Goal: Task Accomplishment & Management: Manage account settings

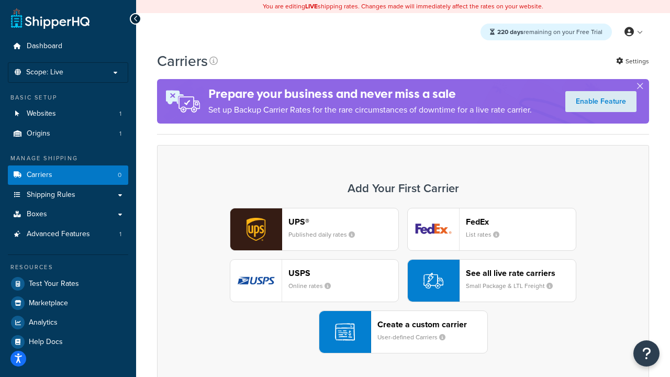
click at [403, 281] on div "UPS® Published daily rates FedEx List rates USPS Online rates See all live rate…" at bounding box center [403, 281] width 470 height 146
click at [521, 222] on header "FedEx" at bounding box center [521, 222] width 110 height 10
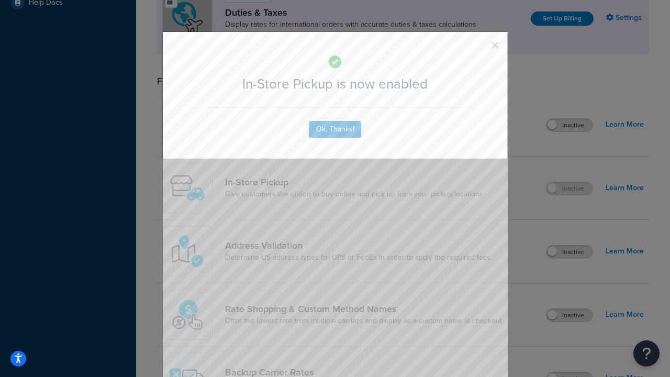
scroll to position [359, 0]
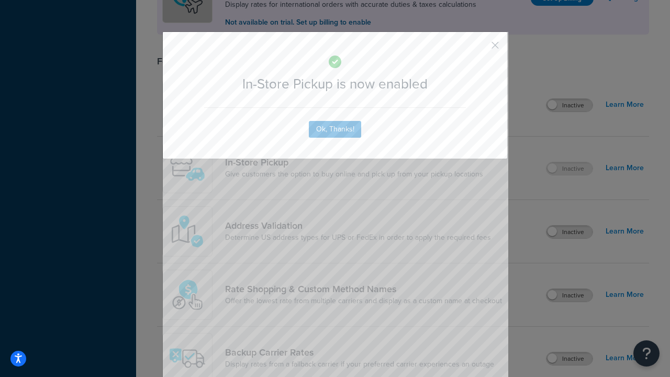
click at [480, 49] on button "button" at bounding box center [480, 49] width 3 height 3
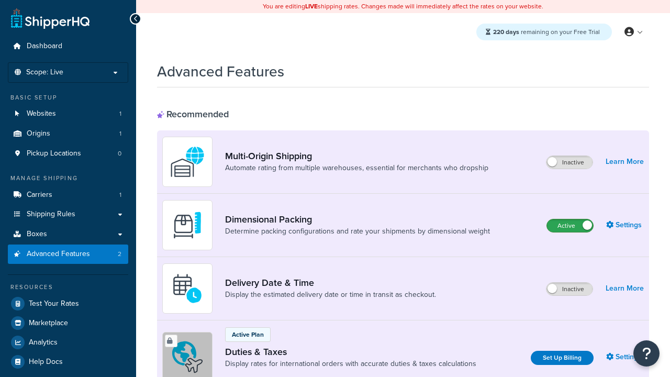
click at [570, 226] on label "Active" at bounding box center [570, 225] width 46 height 13
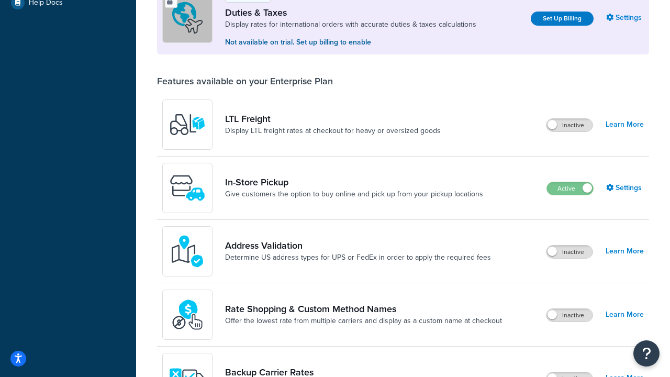
scroll to position [320, 0]
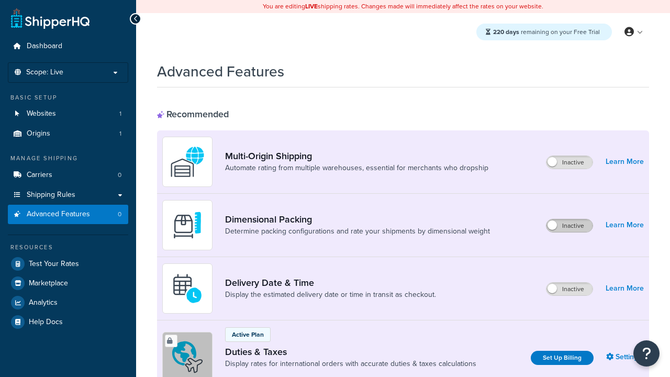
click at [570, 226] on label "Inactive" at bounding box center [570, 225] width 46 height 13
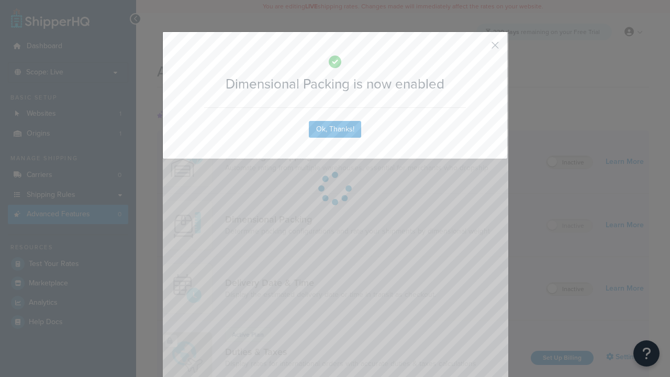
click at [480, 49] on button "button" at bounding box center [480, 49] width 3 height 3
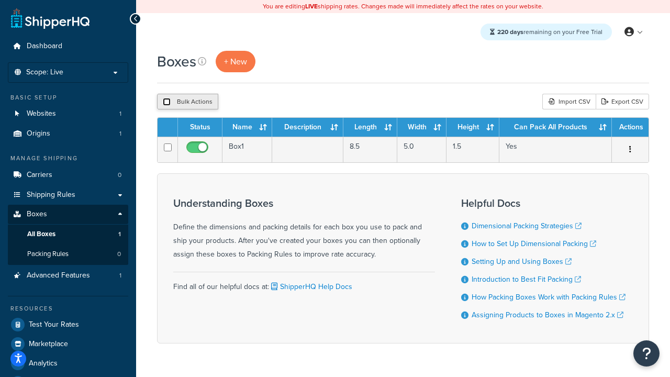
click at [167, 102] on input "checkbox" at bounding box center [167, 102] width 8 height 8
checkbox input "true"
click at [279, 102] on button "Delete" at bounding box center [279, 102] width 36 height 16
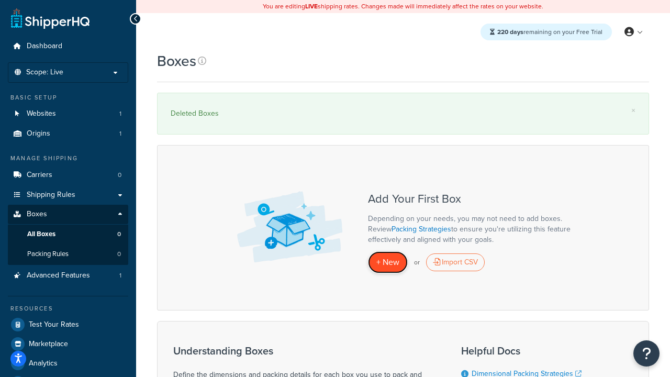
click at [388, 262] on span "+ New" at bounding box center [388, 262] width 23 height 12
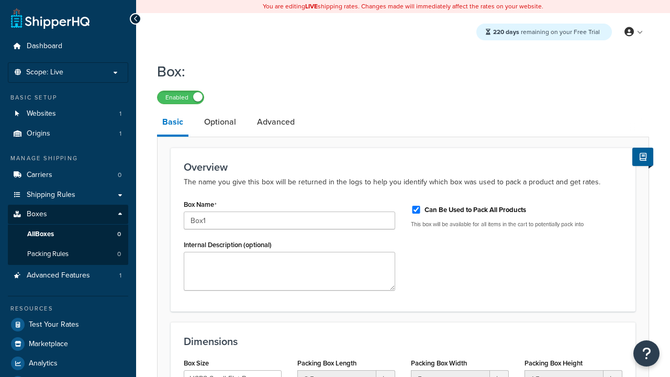
select select "usps_small"
type input "Box1"
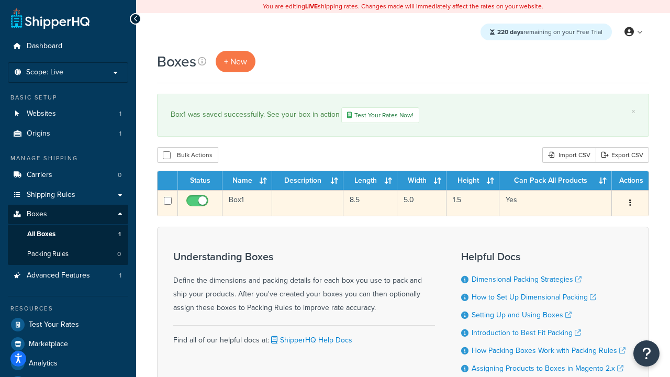
click at [199, 204] on input "checkbox" at bounding box center [198, 203] width 29 height 13
checkbox input "false"
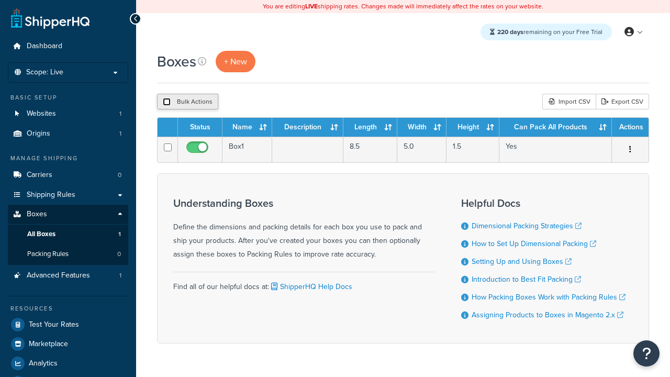
click at [167, 102] on input "checkbox" at bounding box center [167, 102] width 8 height 8
checkbox input "true"
click at [279, 102] on button "Delete" at bounding box center [279, 102] width 36 height 16
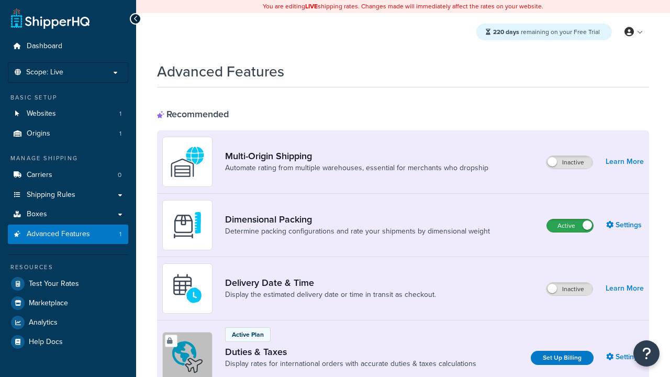
click at [570, 226] on label "Active" at bounding box center [570, 225] width 46 height 13
